Goal: Transaction & Acquisition: Book appointment/travel/reservation

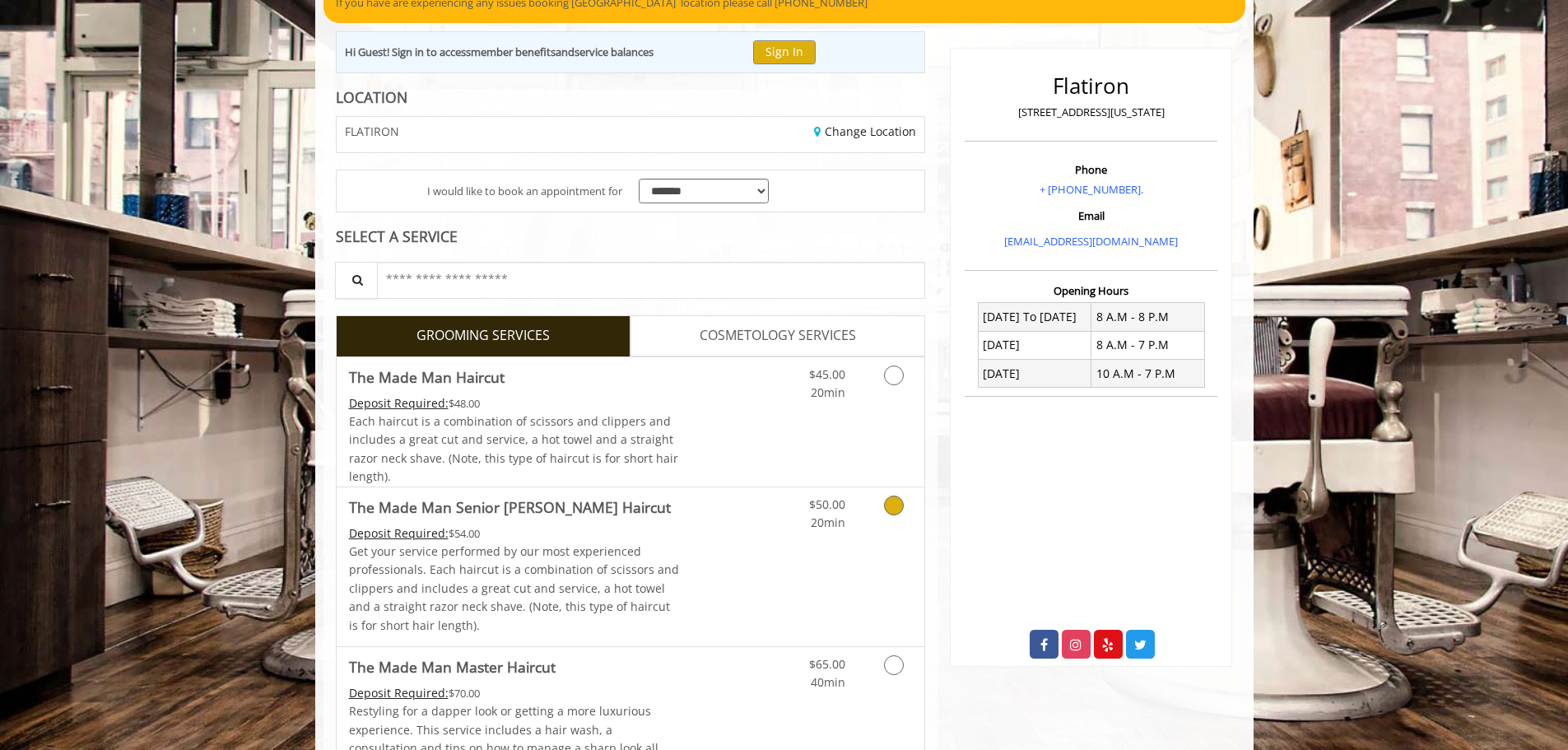
click at [634, 516] on span "The Made Man Senior [PERSON_NAME] Haircut" at bounding box center [514, 507] width 331 height 23
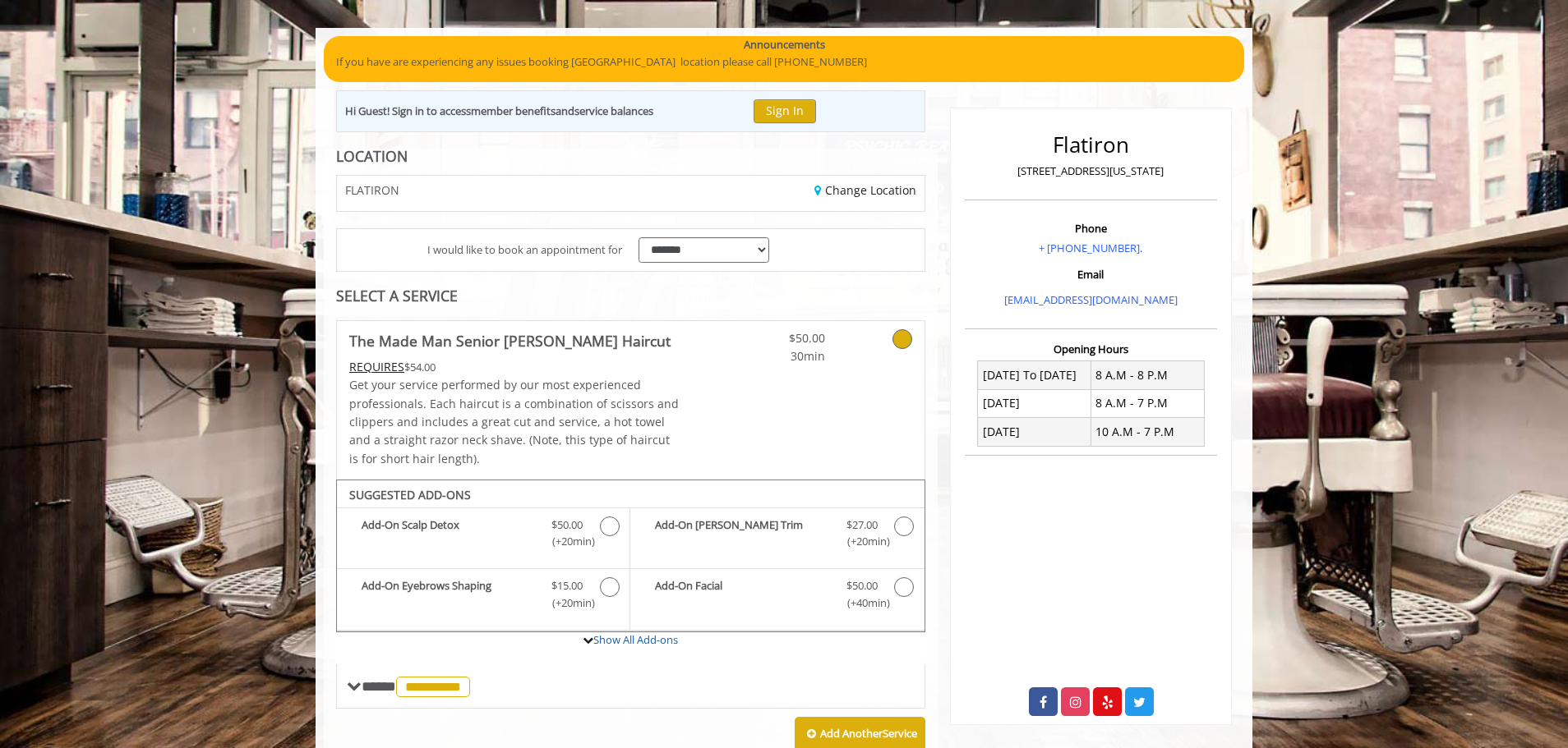
scroll to position [102, 0]
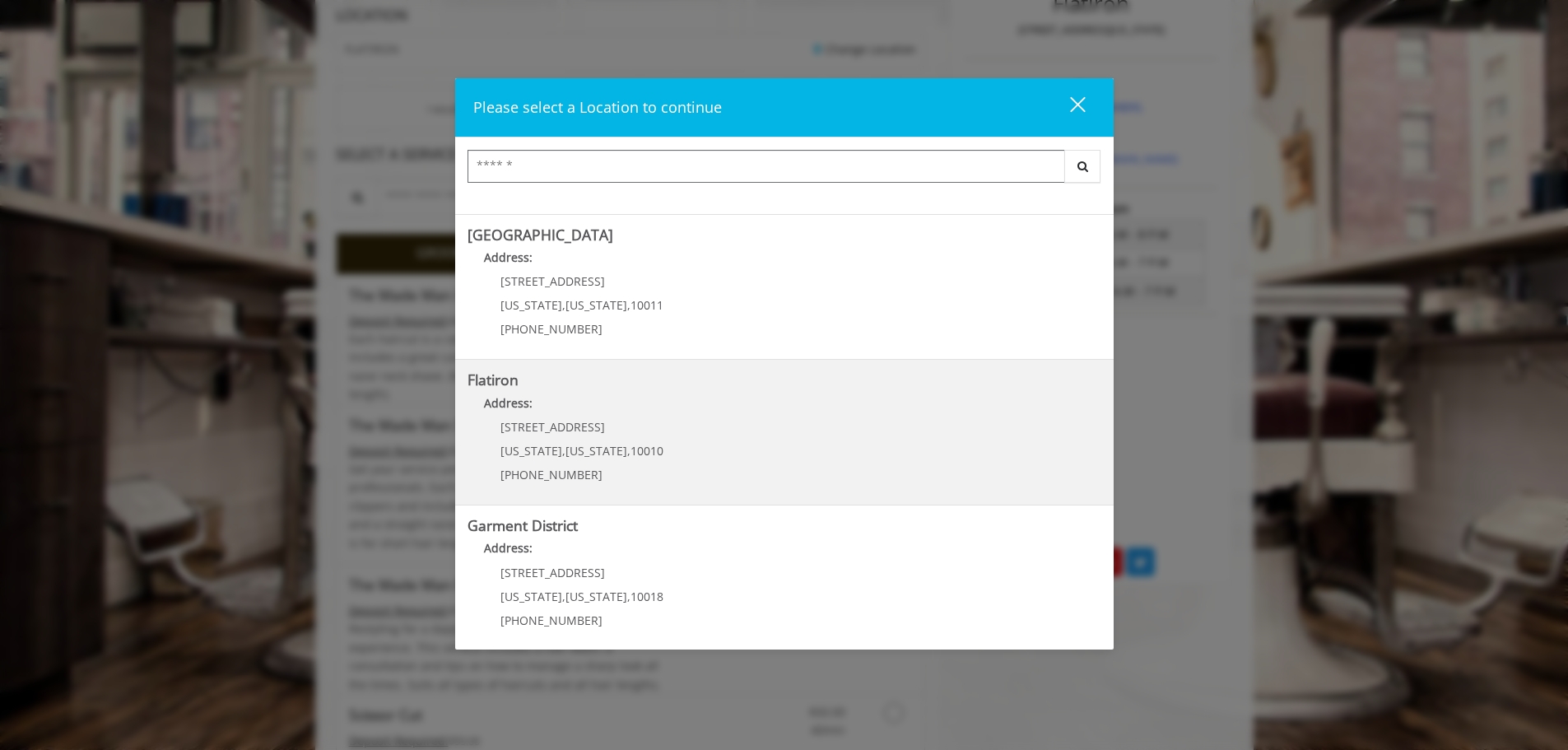
scroll to position [276, 0]
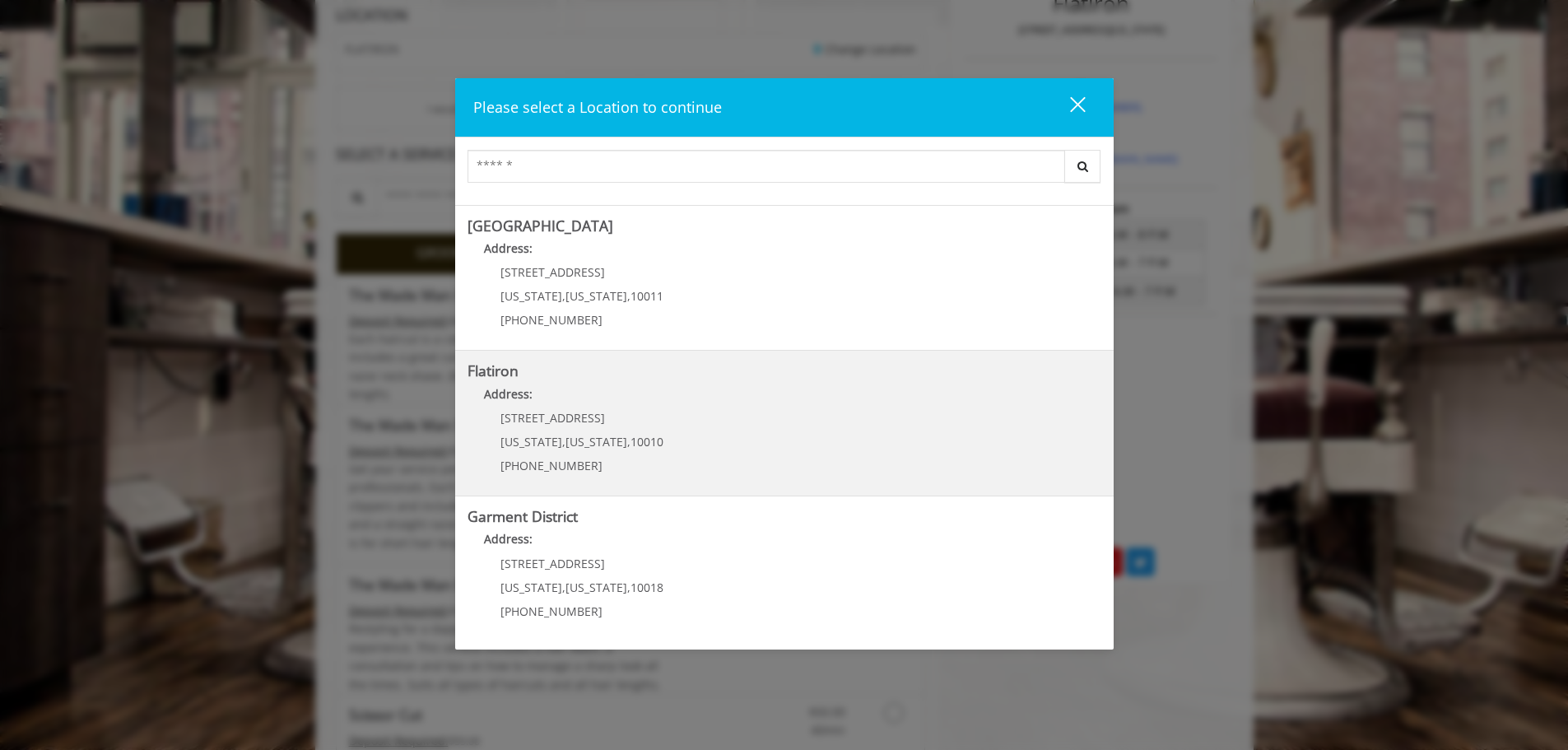
click at [581, 415] on p "10 E 23rd St" at bounding box center [581, 418] width 163 height 12
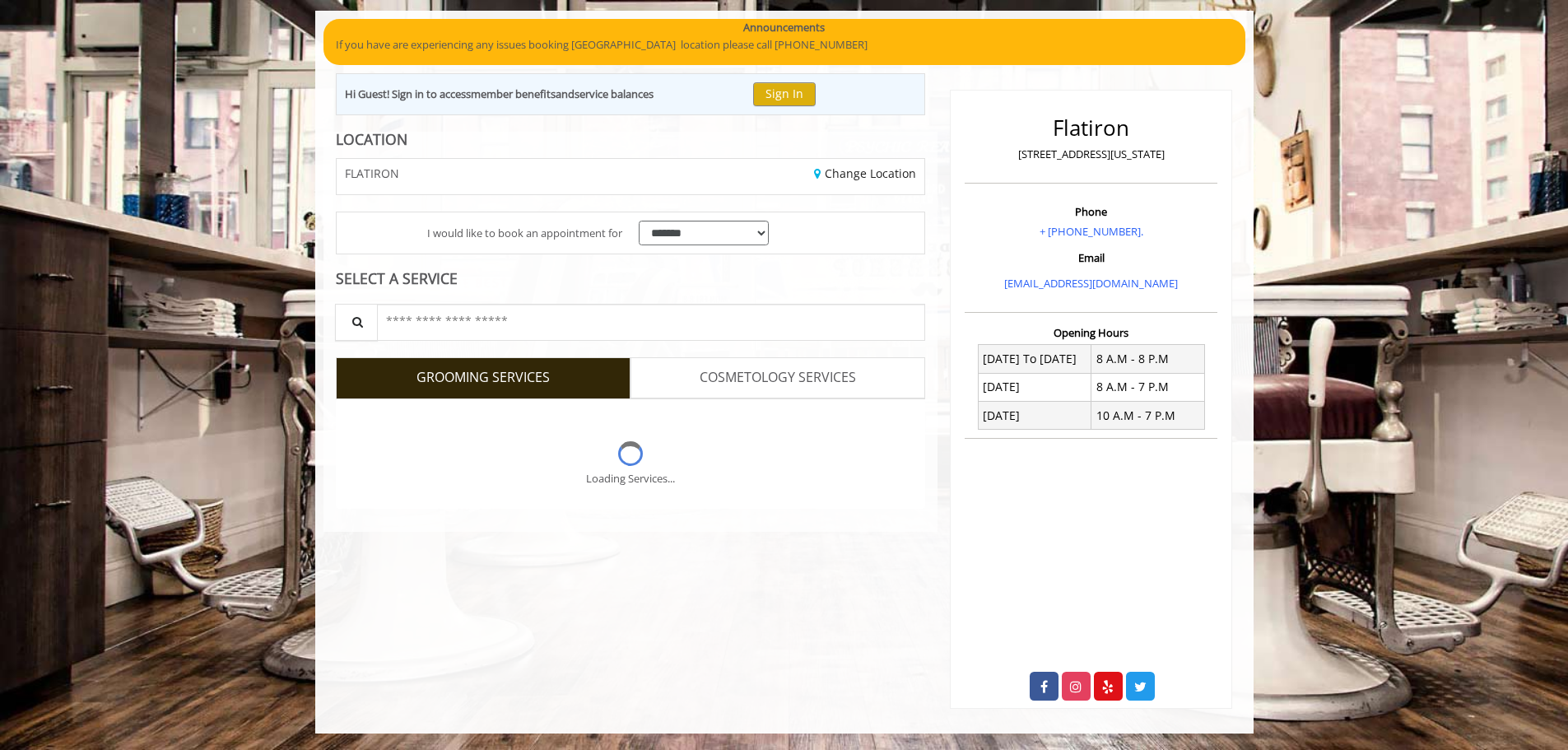
scroll to position [247, 0]
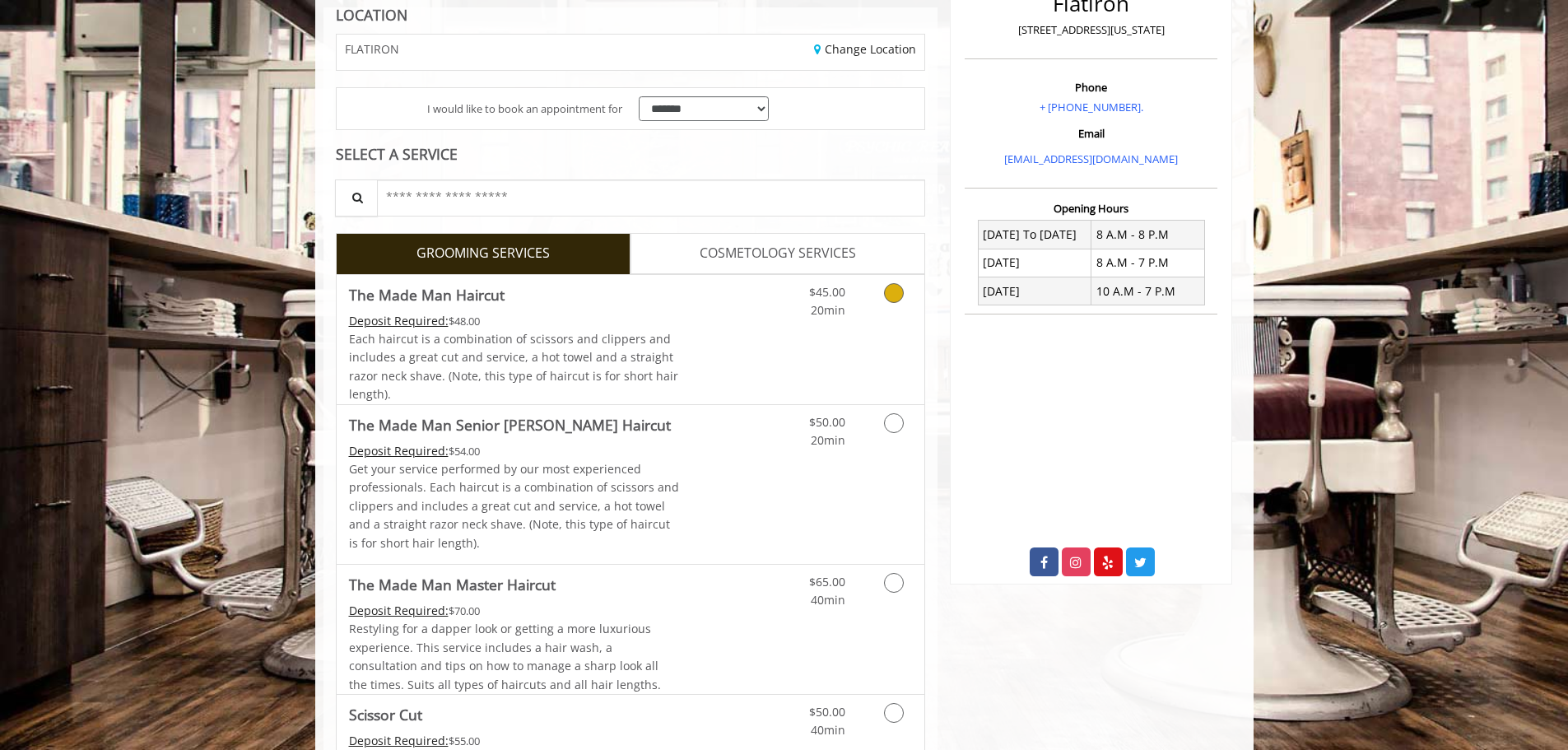
click at [544, 338] on span "Each haircut is a combination of scissors and clippers and includes a great cut…" at bounding box center [513, 366] width 329 height 70
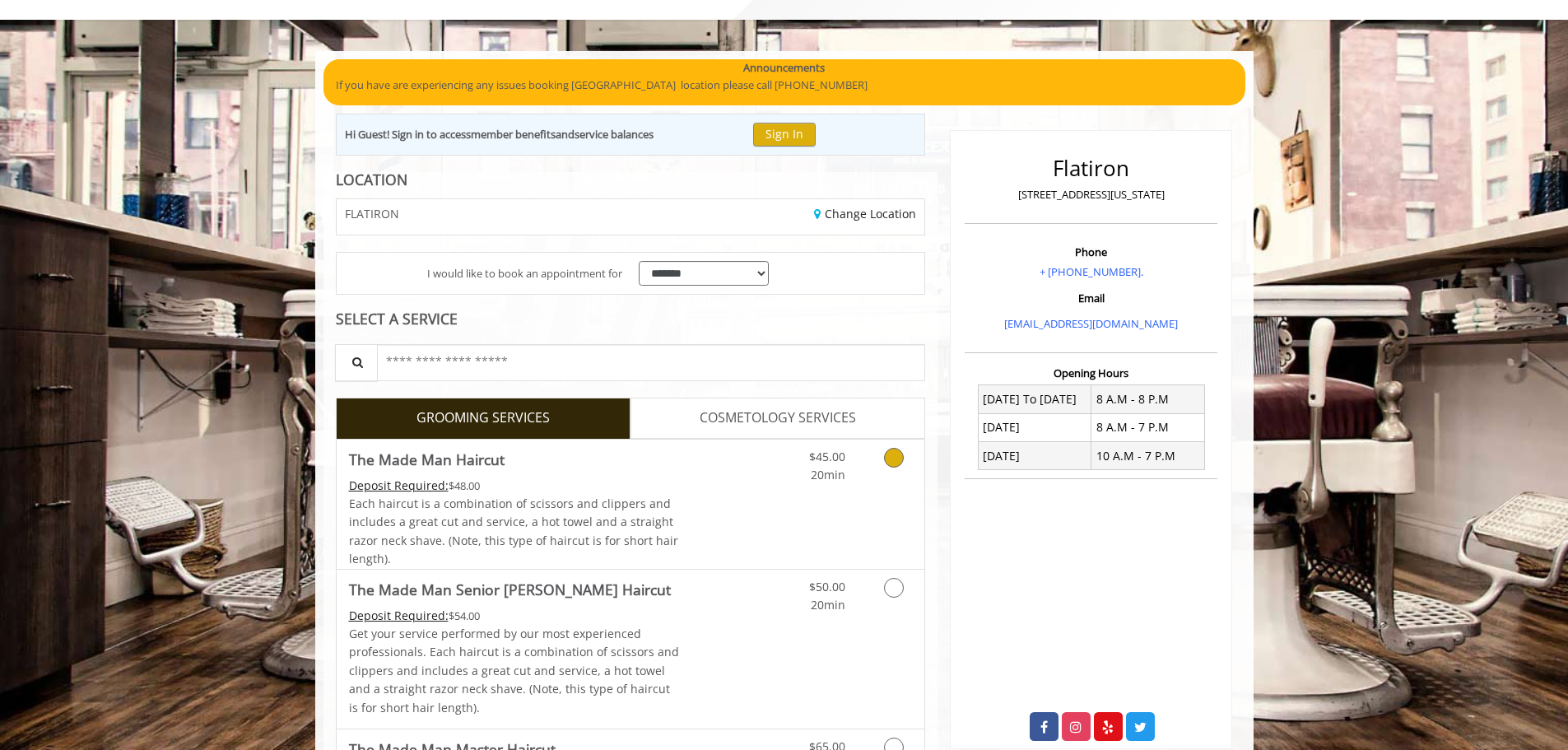
click at [679, 476] on link "Discounted Price" at bounding box center [728, 504] width 98 height 129
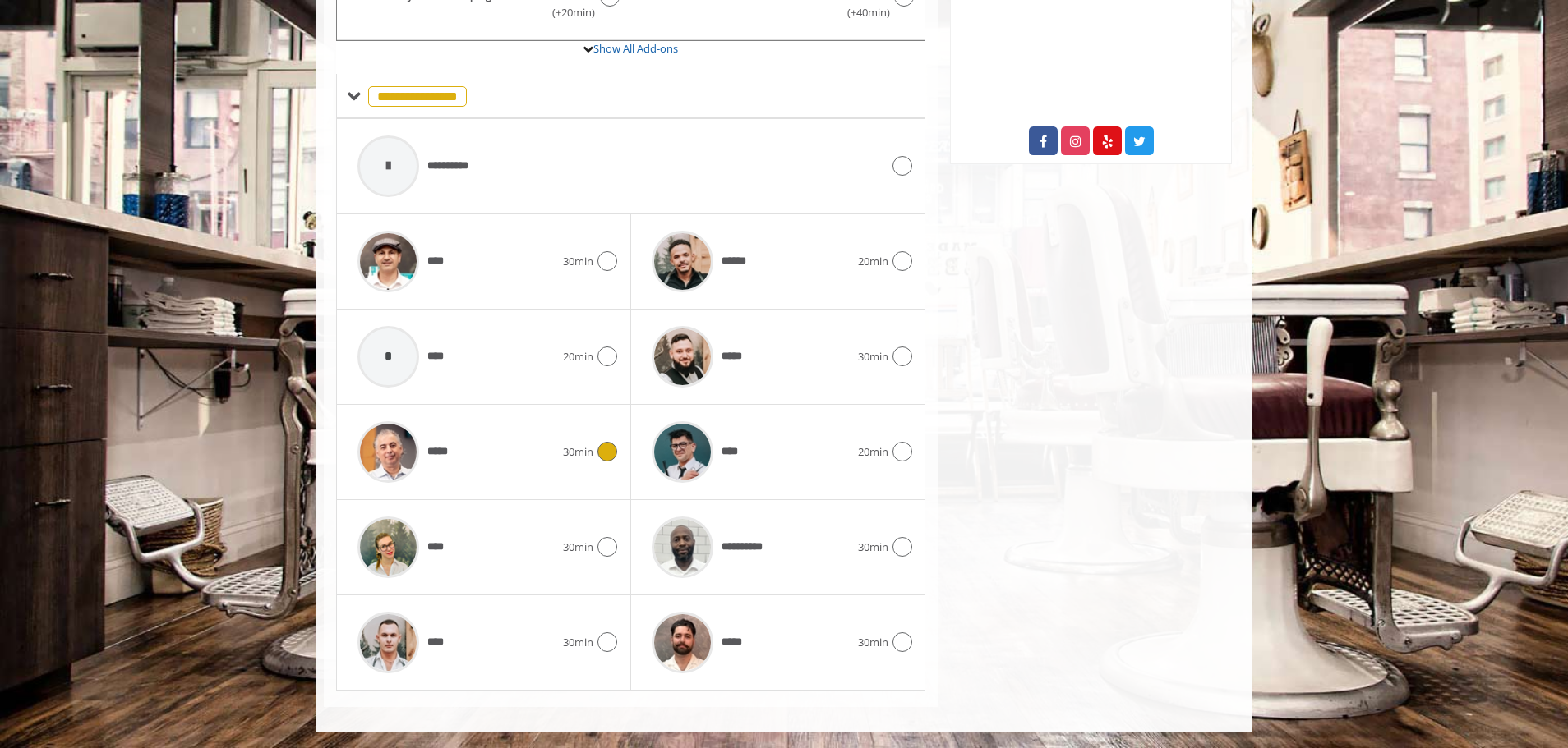
click at [523, 431] on div "*****" at bounding box center [456, 453] width 214 height 78
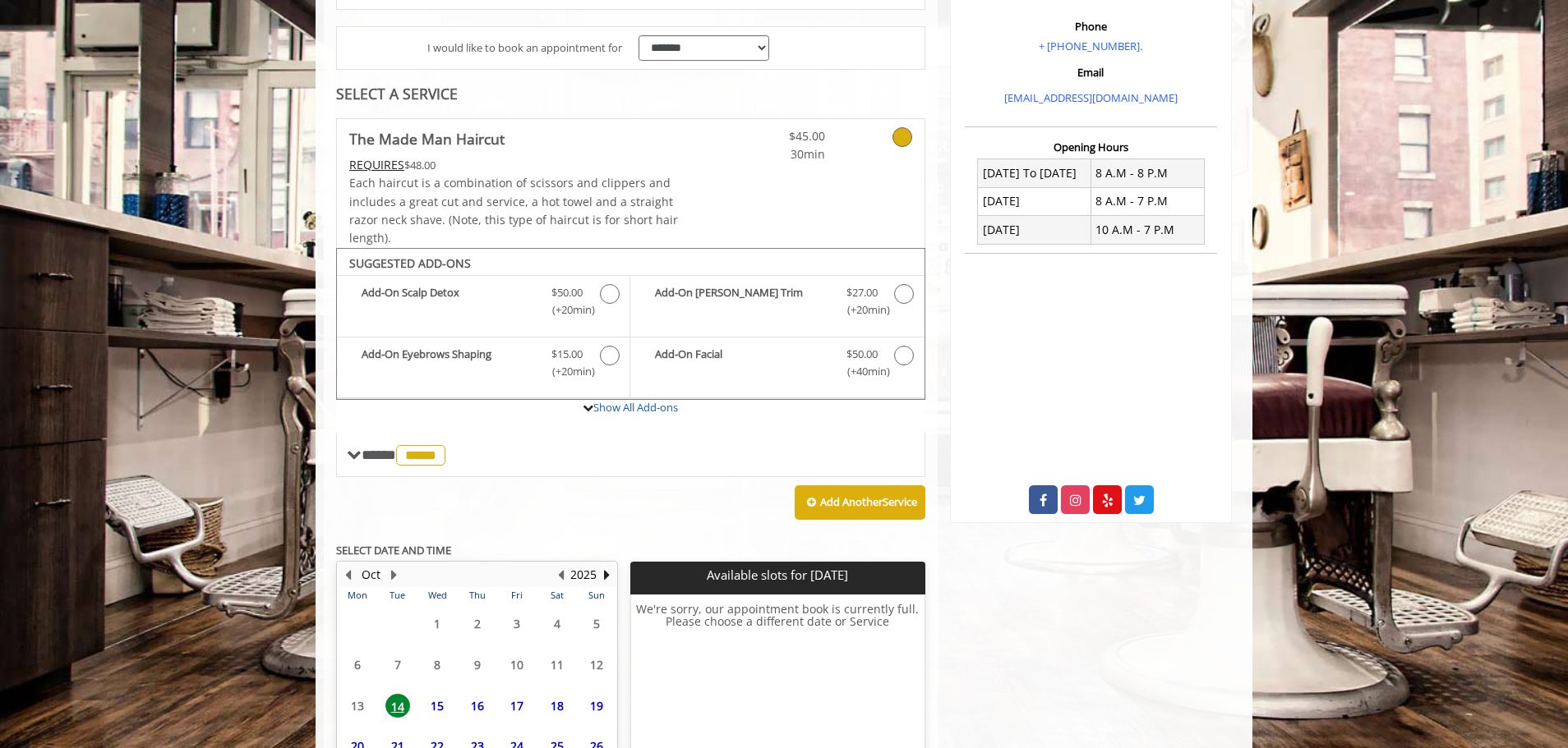
scroll to position [458, 0]
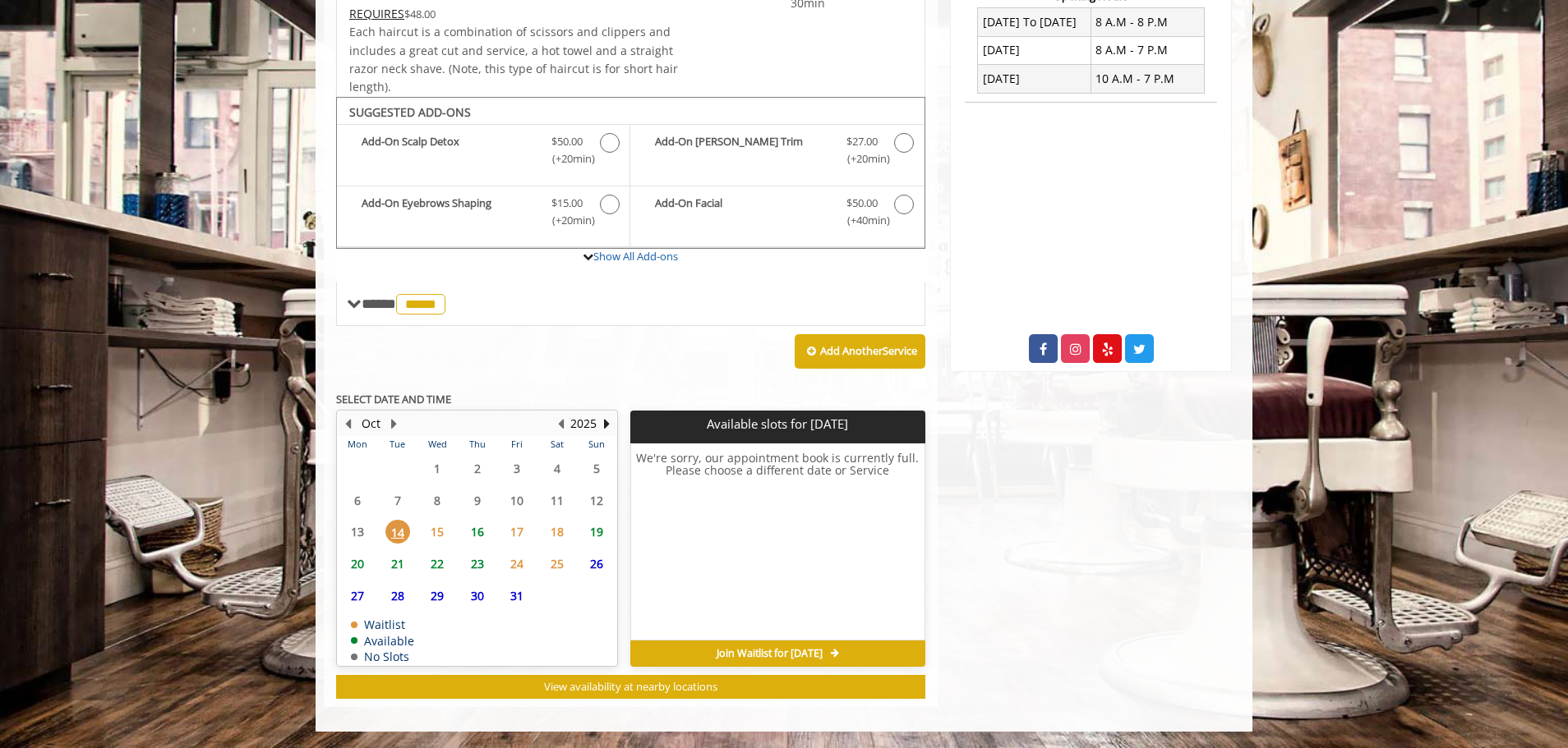
click at [485, 531] on span "16" at bounding box center [478, 532] width 25 height 24
